Goal: Task Accomplishment & Management: Manage account settings

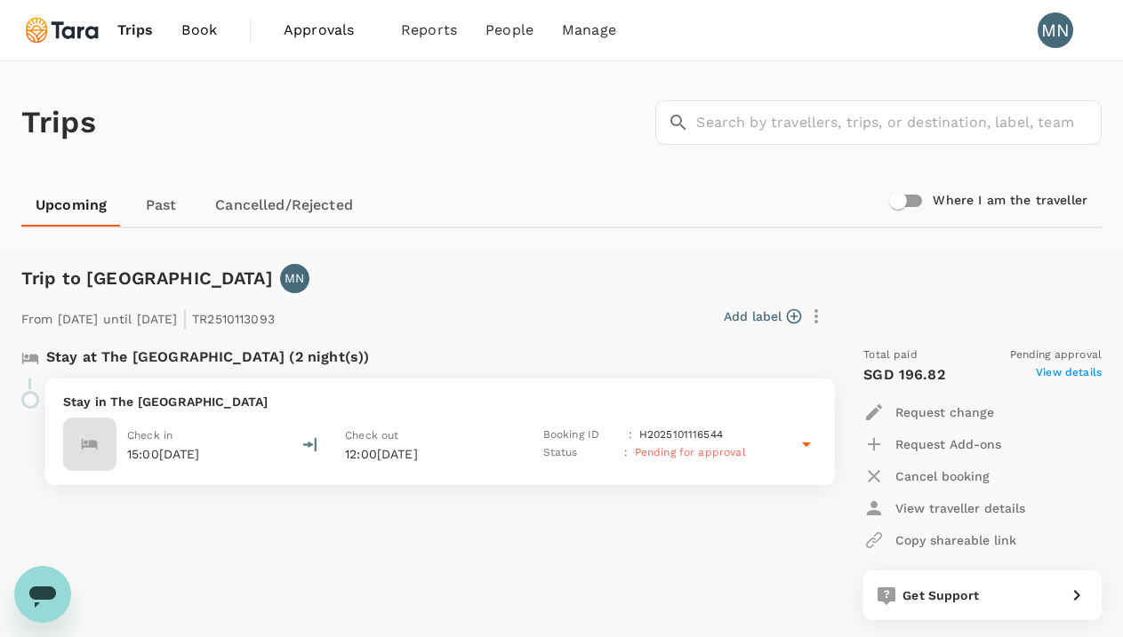
click at [808, 447] on icon at bounding box center [806, 444] width 21 height 21
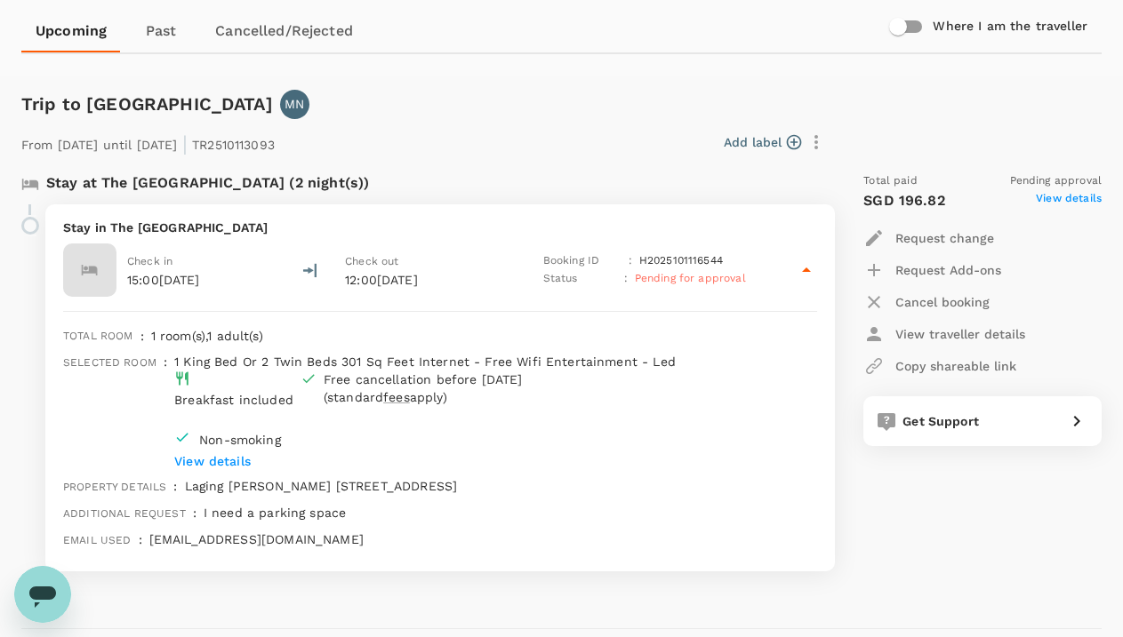
scroll to position [176, 0]
click at [952, 235] on p "Request change" at bounding box center [944, 237] width 99 height 18
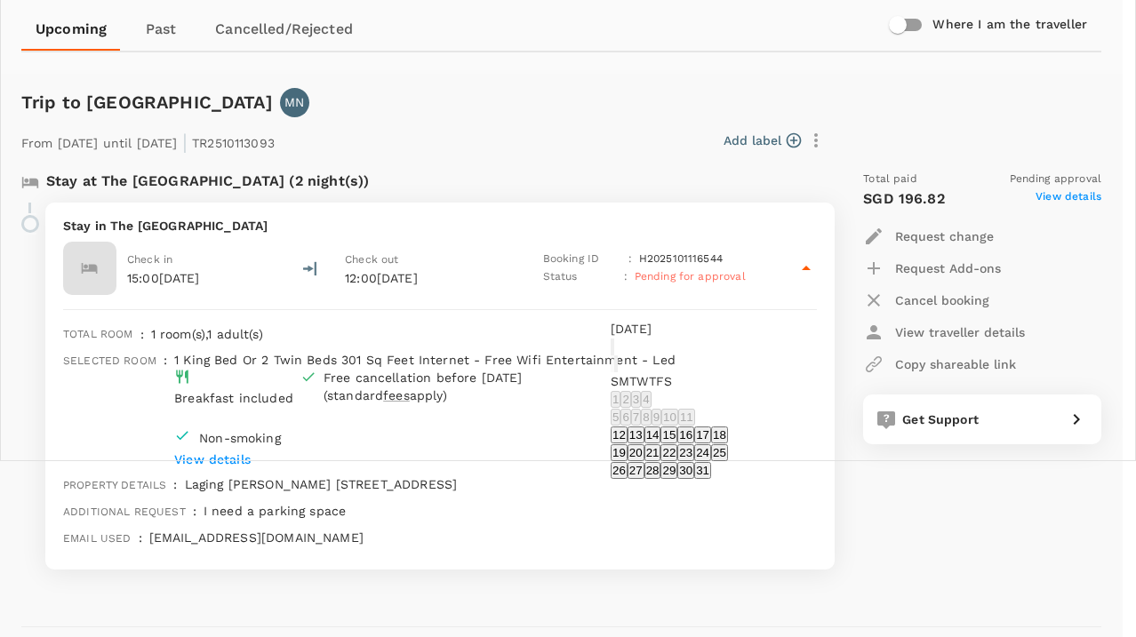
click at [661, 461] on button "21" at bounding box center [652, 452] width 17 height 17
type input "[DATE]"
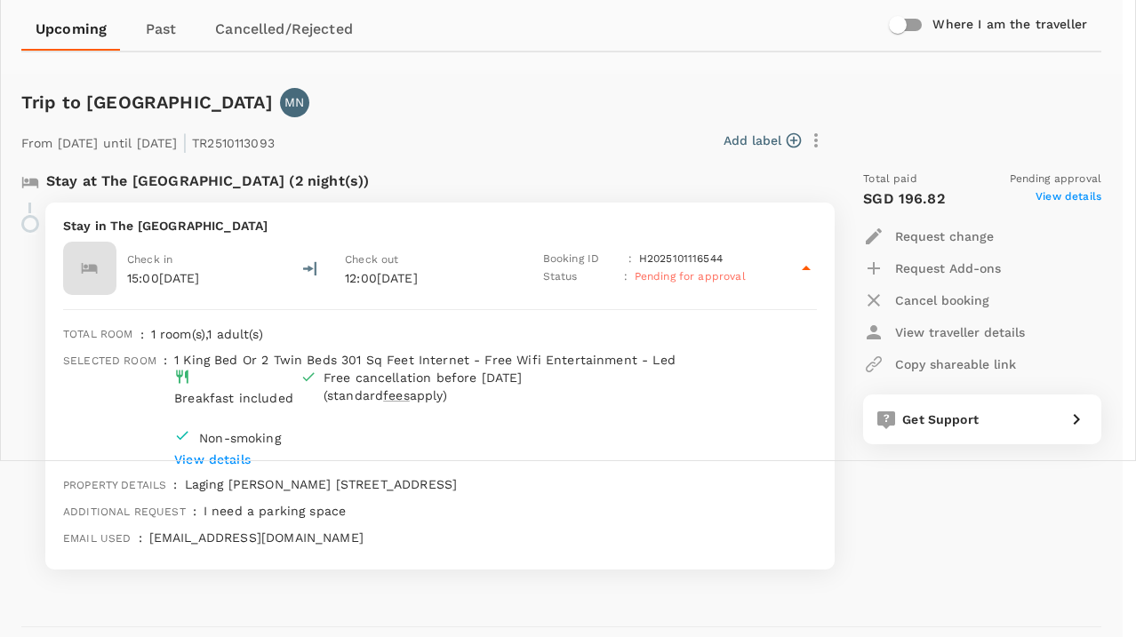
type input "DD/MM/YYYY"
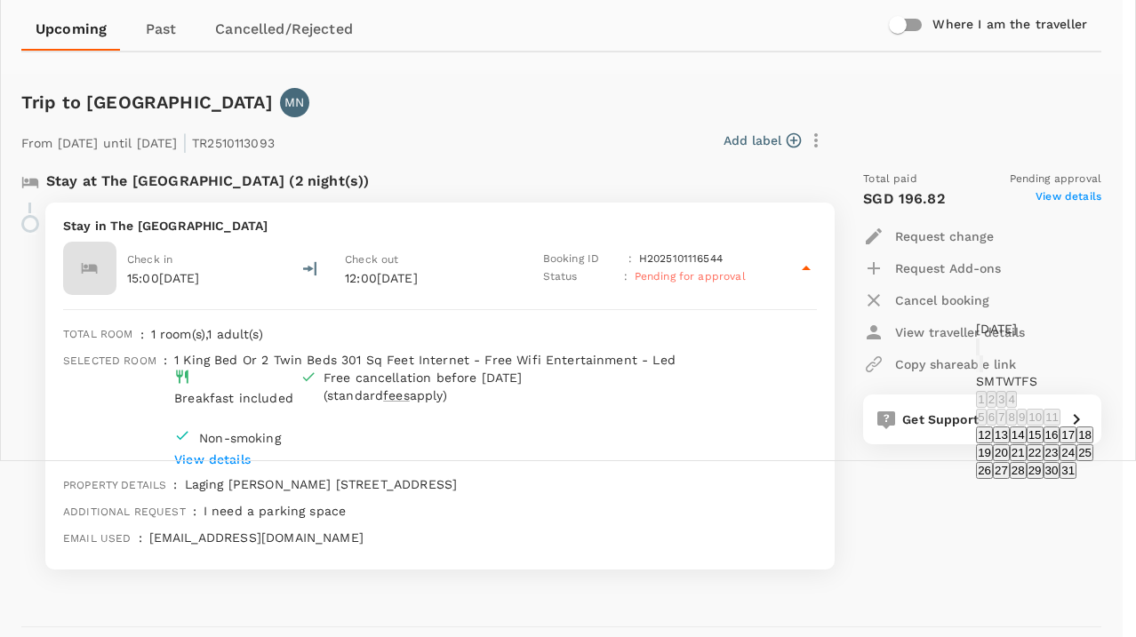
click at [1027, 461] on button "22" at bounding box center [1035, 452] width 17 height 17
type input "[DATE]"
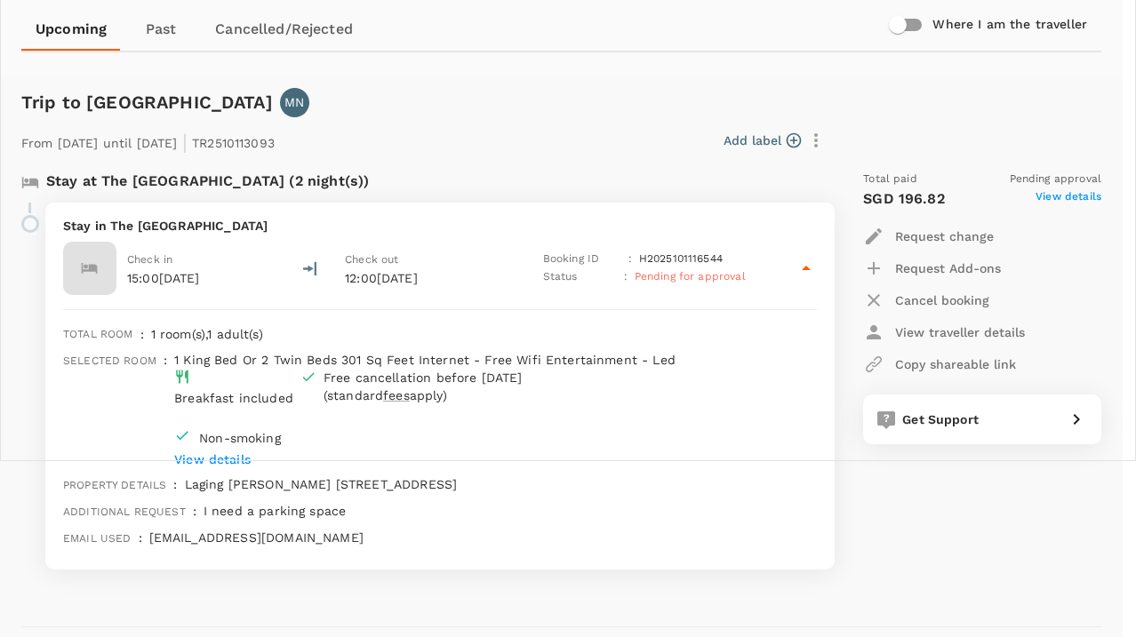
click at [660, 456] on span "booking" at bounding box center [655, 451] width 50 height 15
type textarea "I decided to stay for just one night: from [DATE]-[DATE], instead of until [DAT…"
